Goal: Task Accomplishment & Management: Complete application form

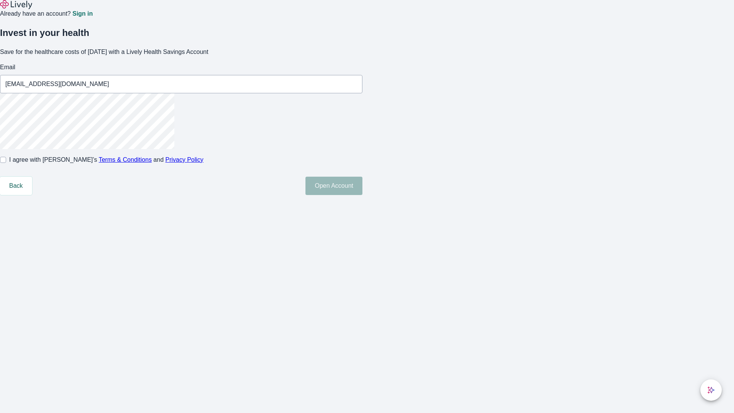
click at [6, 163] on input "I agree with Lively’s Terms & Conditions and Privacy Policy" at bounding box center [3, 160] width 6 height 6
checkbox input "true"
click at [363, 195] on button "Open Account" at bounding box center [334, 186] width 57 height 18
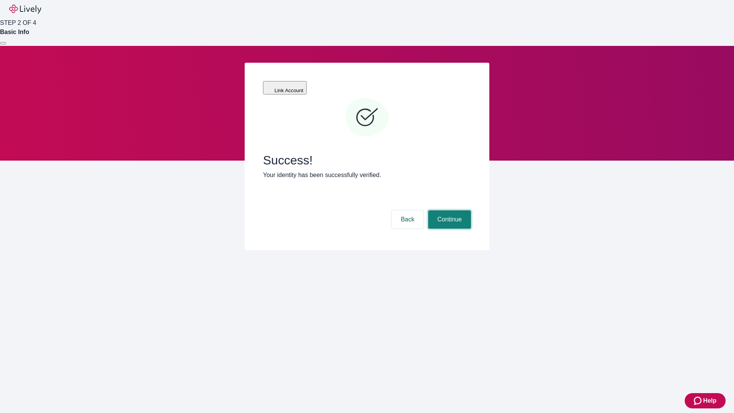
click at [449, 210] on button "Continue" at bounding box center [449, 219] width 43 height 18
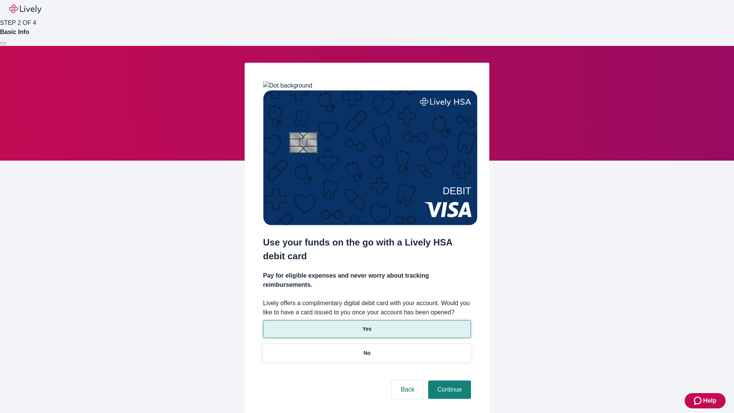
click at [367, 325] on p "Yes" at bounding box center [367, 329] width 9 height 8
click at [449, 381] on button "Continue" at bounding box center [449, 390] width 43 height 18
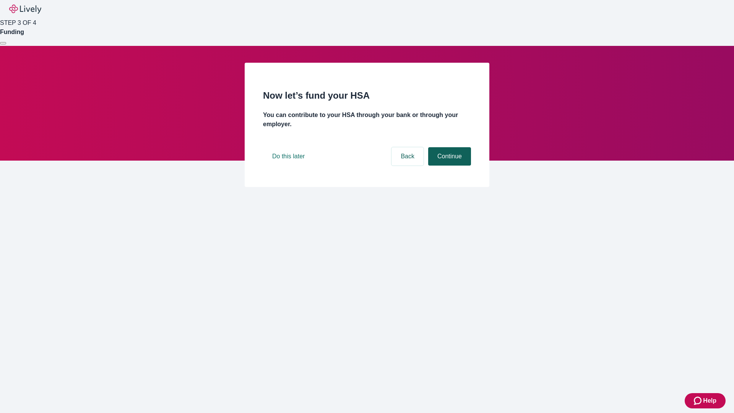
click at [449, 166] on button "Continue" at bounding box center [449, 156] width 43 height 18
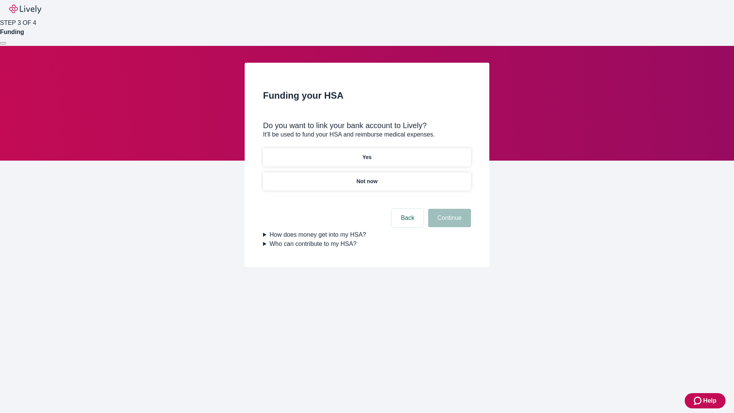
click at [367, 177] on p "Not now" at bounding box center [366, 181] width 21 height 8
click at [449, 223] on button "Continue" at bounding box center [449, 218] width 43 height 18
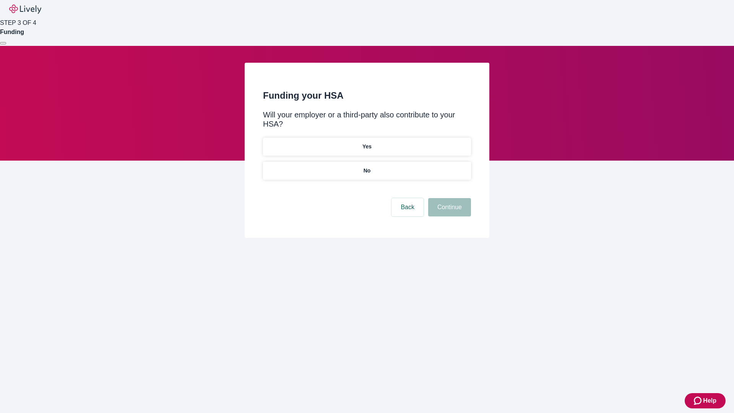
click at [367, 167] on p "No" at bounding box center [367, 171] width 7 height 8
click at [449, 198] on button "Continue" at bounding box center [449, 207] width 43 height 18
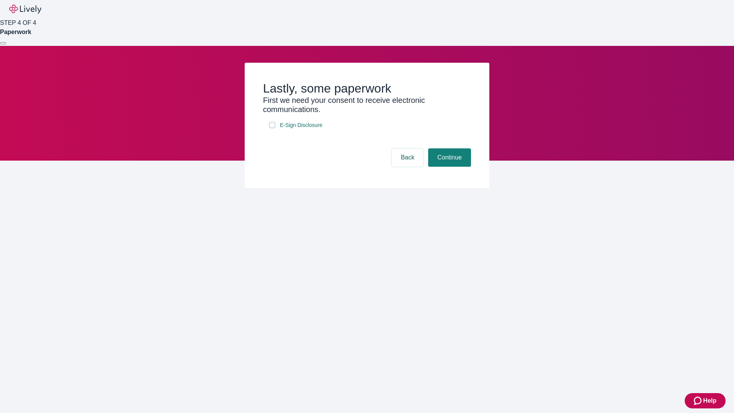
click at [272, 128] on input "E-Sign Disclosure" at bounding box center [272, 125] width 6 height 6
checkbox input "true"
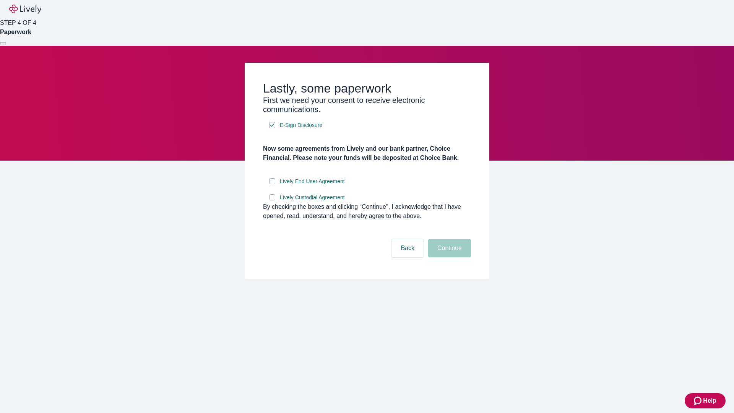
click at [272, 184] on input "Lively End User Agreement" at bounding box center [272, 181] width 6 height 6
checkbox input "true"
click at [272, 200] on input "Lively Custodial Agreement" at bounding box center [272, 197] width 6 height 6
checkbox input "true"
click at [449, 257] on button "Continue" at bounding box center [449, 248] width 43 height 18
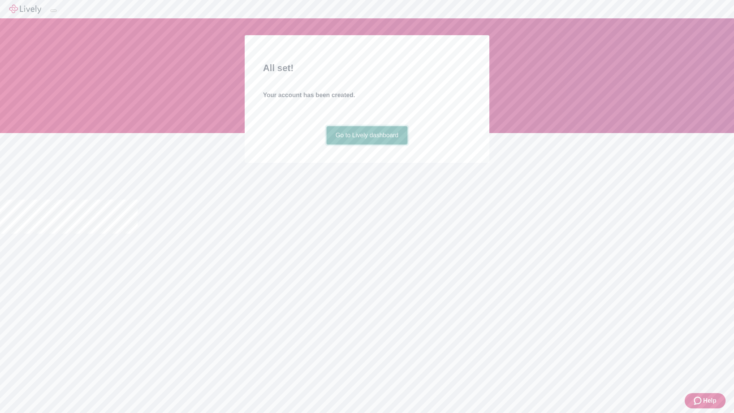
click at [367, 145] on link "Go to Lively dashboard" at bounding box center [367, 135] width 81 height 18
